Goal: Transaction & Acquisition: Purchase product/service

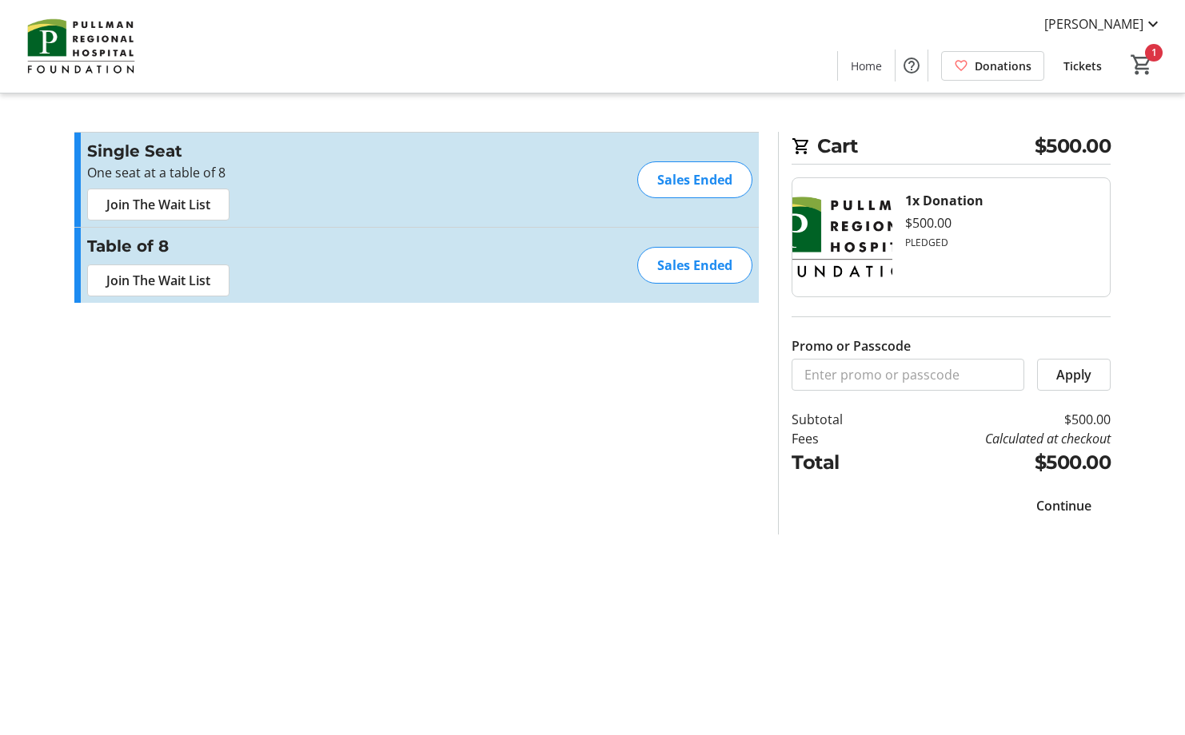
click at [1071, 508] on span "Continue" at bounding box center [1063, 505] width 55 height 19
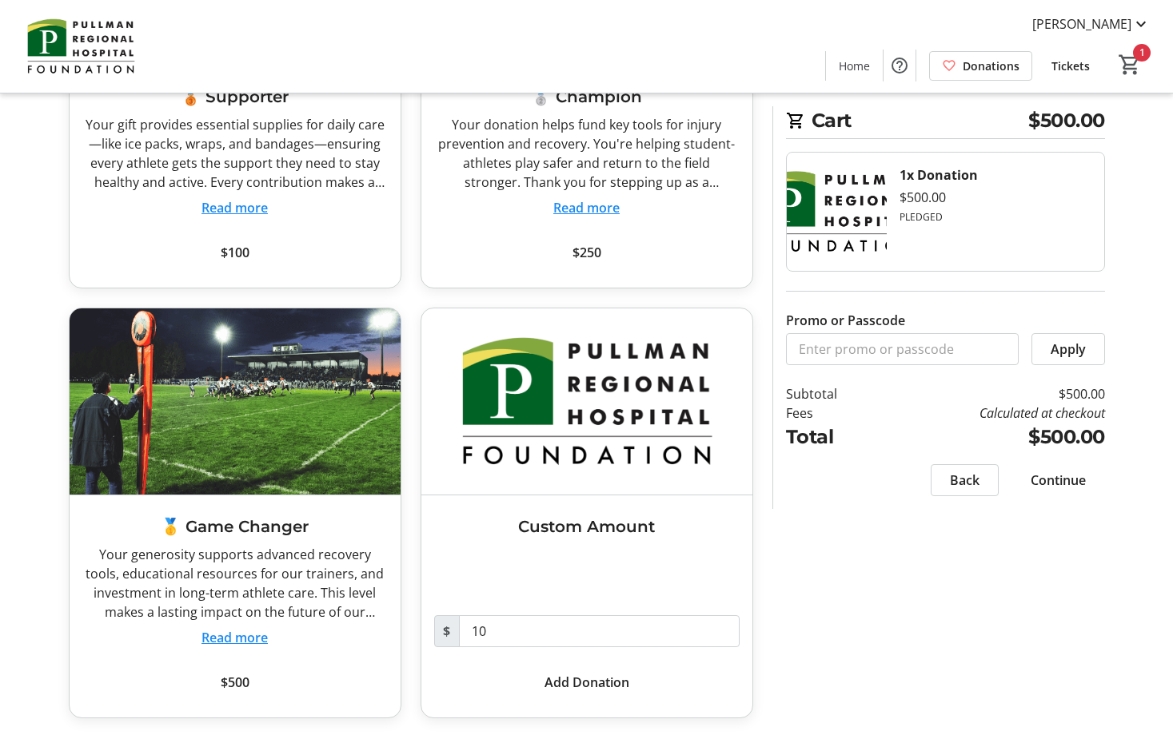
scroll to position [305, 0]
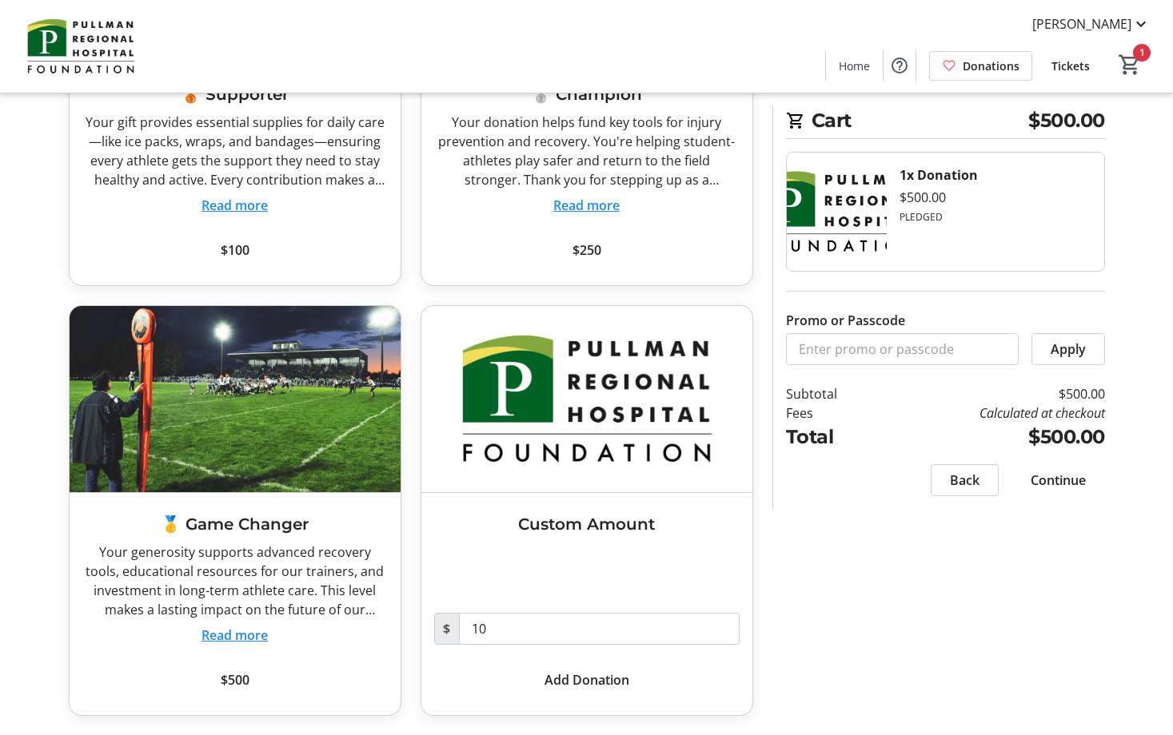
click at [1070, 480] on span "Continue" at bounding box center [1057, 480] width 55 height 19
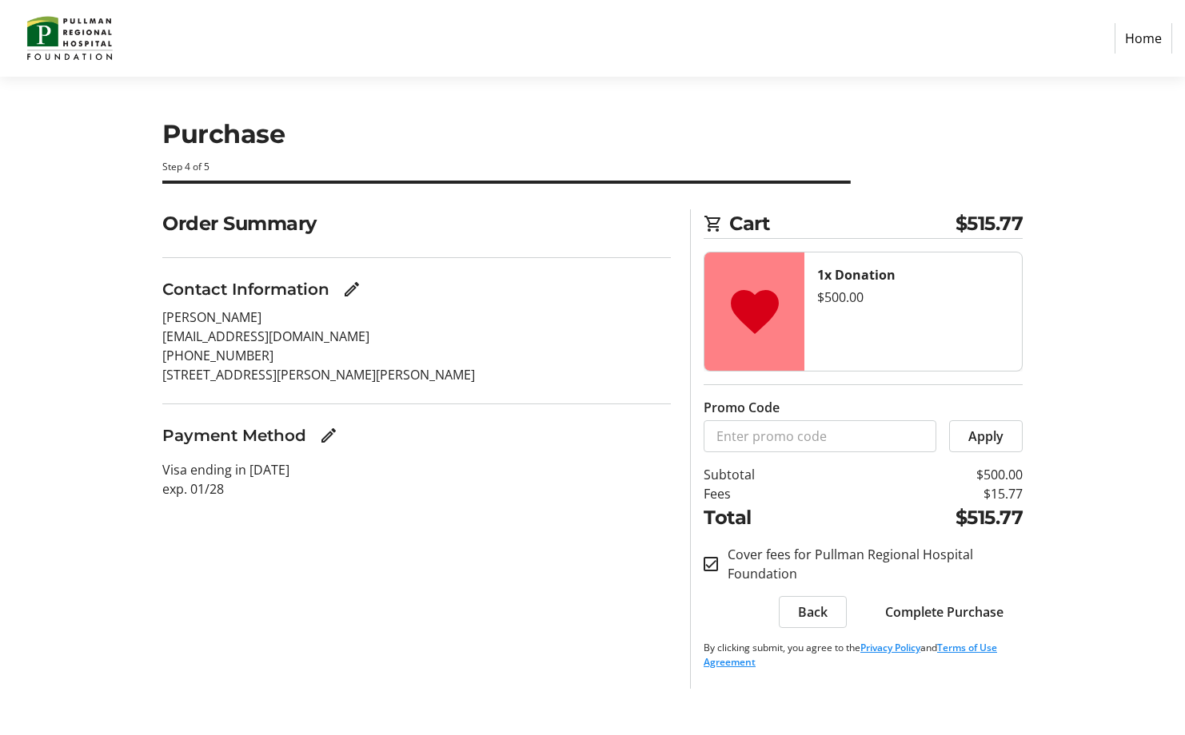
click at [958, 607] on span "Complete Purchase" at bounding box center [944, 612] width 118 height 19
